Goal: Task Accomplishment & Management: Use online tool/utility

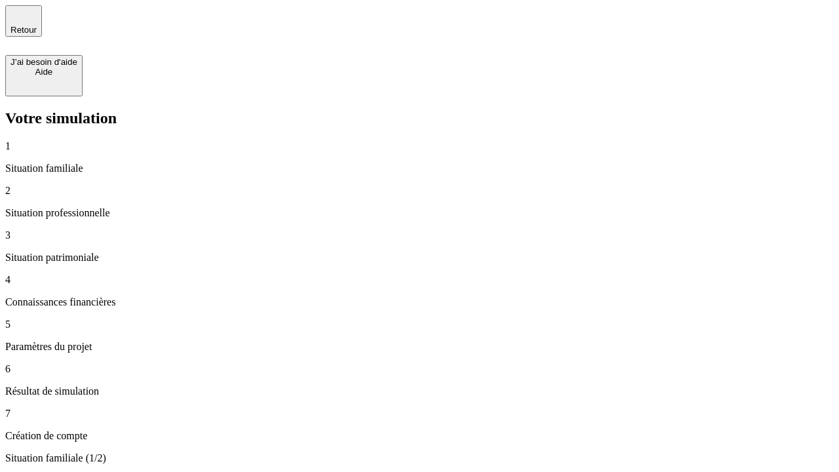
type input "30 000"
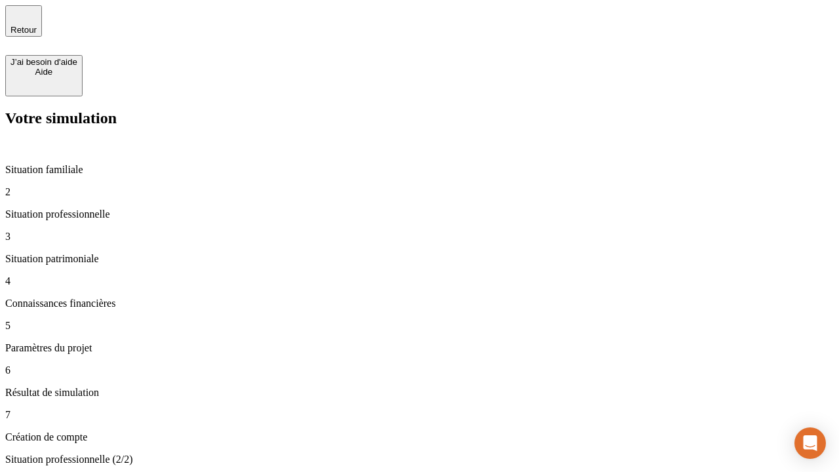
type input "40 000"
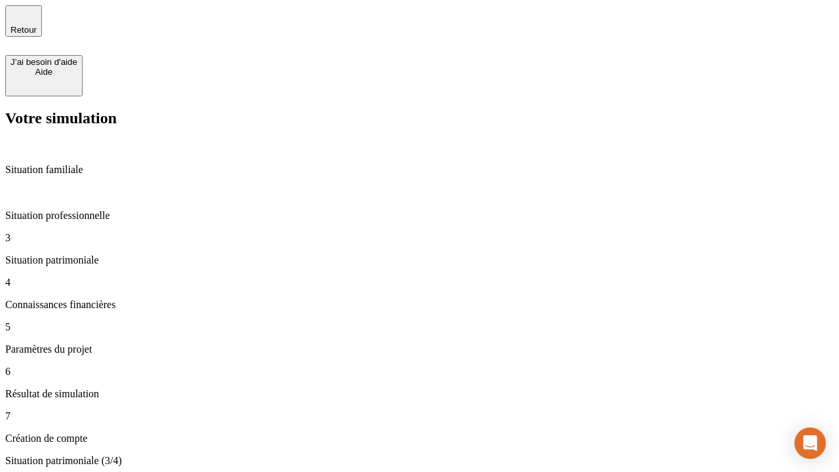
type input "1 100"
type input "20"
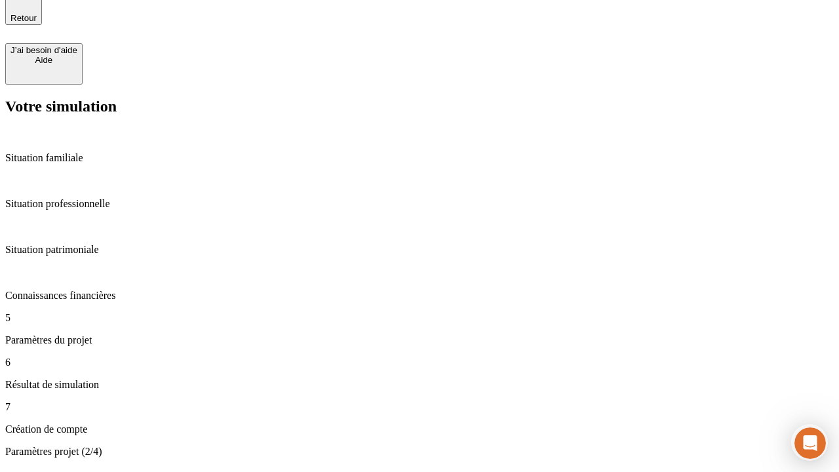
type input "40"
type input "62"
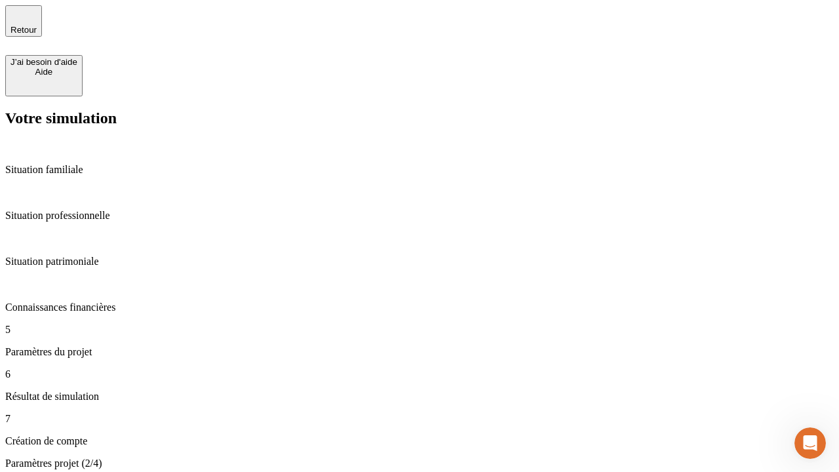
type input "50 000"
type input "640"
